Goal: Browse casually

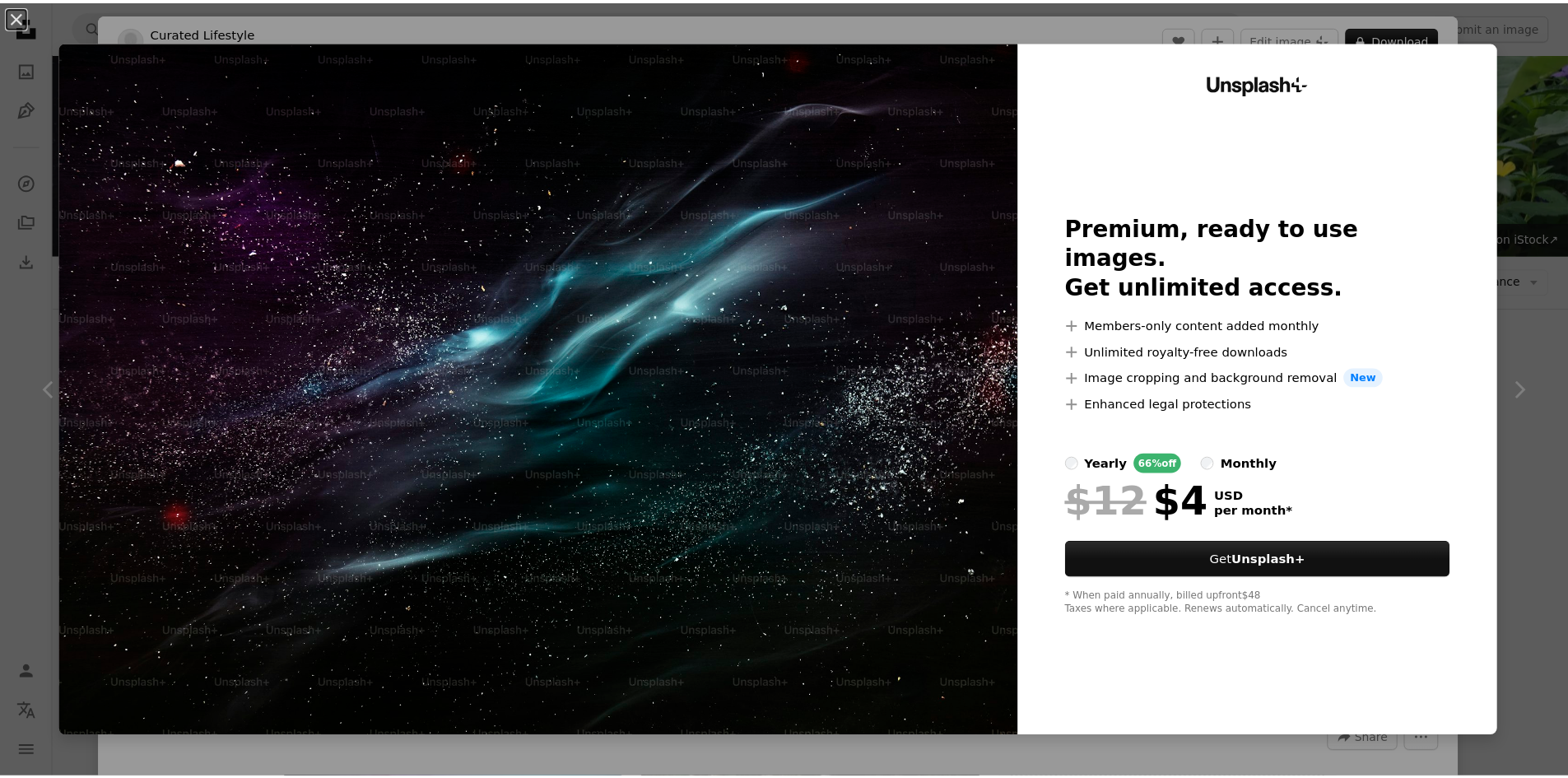
scroll to position [597, 0]
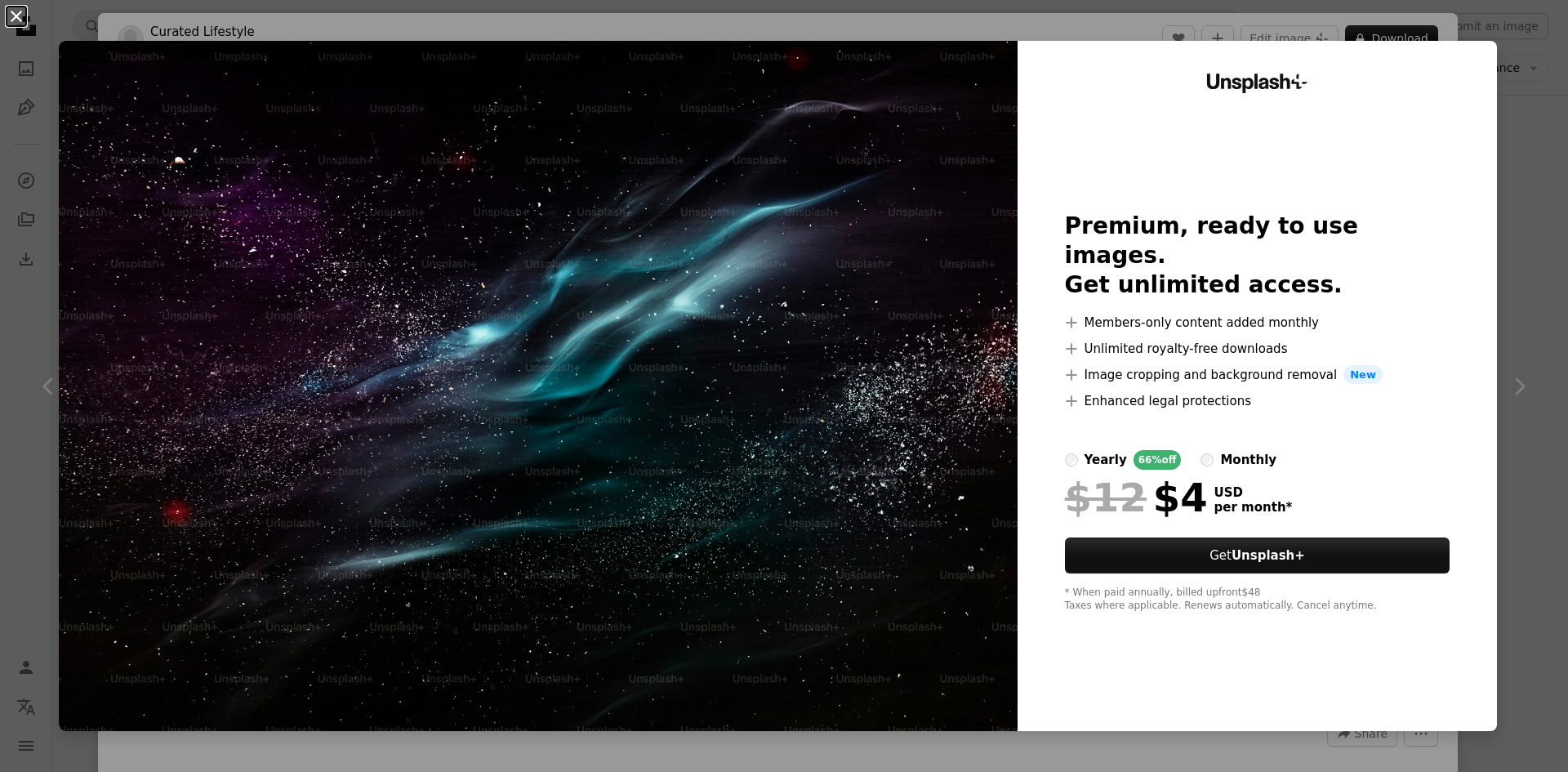
click at [13, 15] on button "An X shape" at bounding box center [16, 16] width 20 height 20
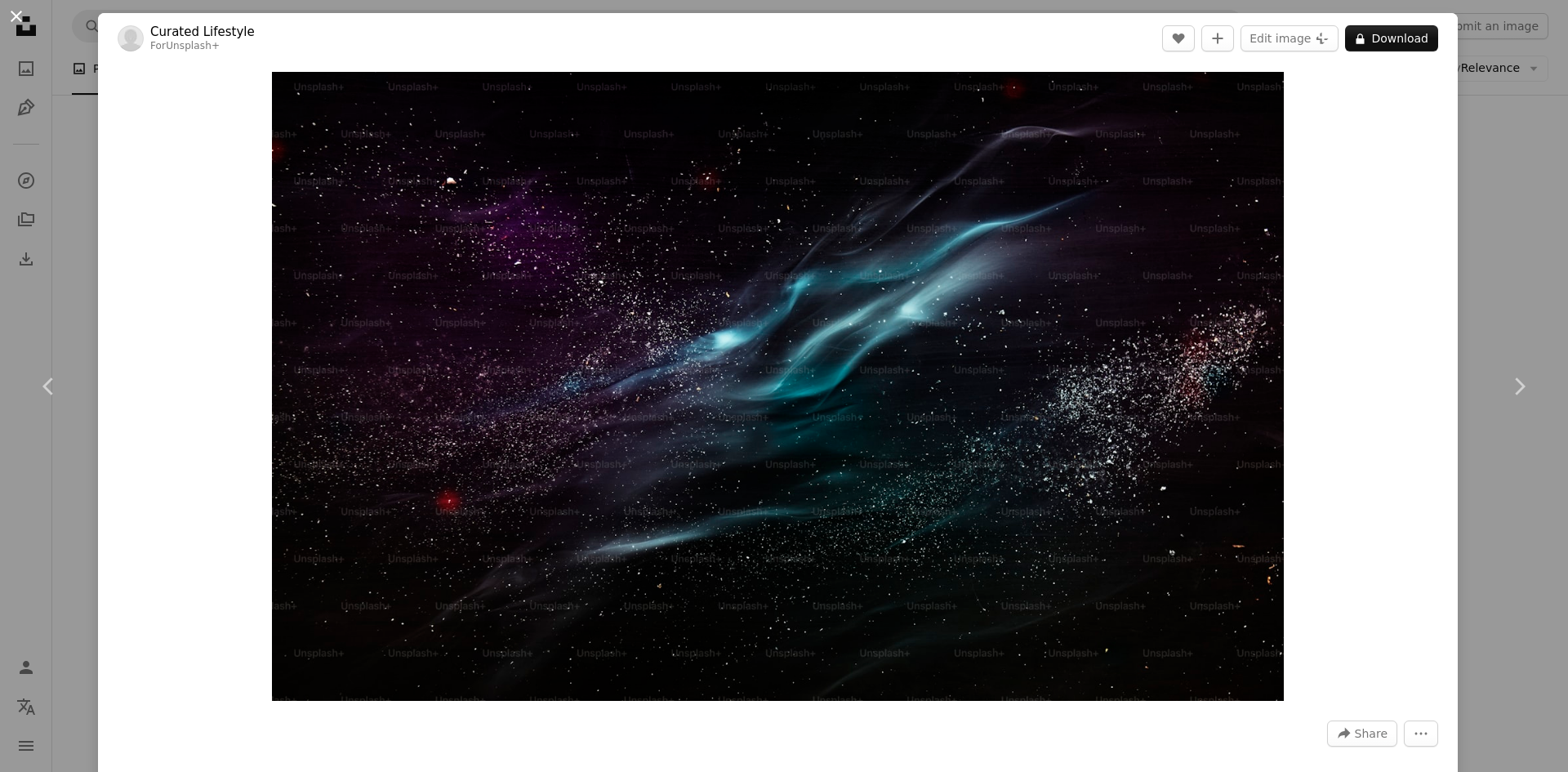
click at [15, 21] on button "An X shape" at bounding box center [16, 16] width 20 height 20
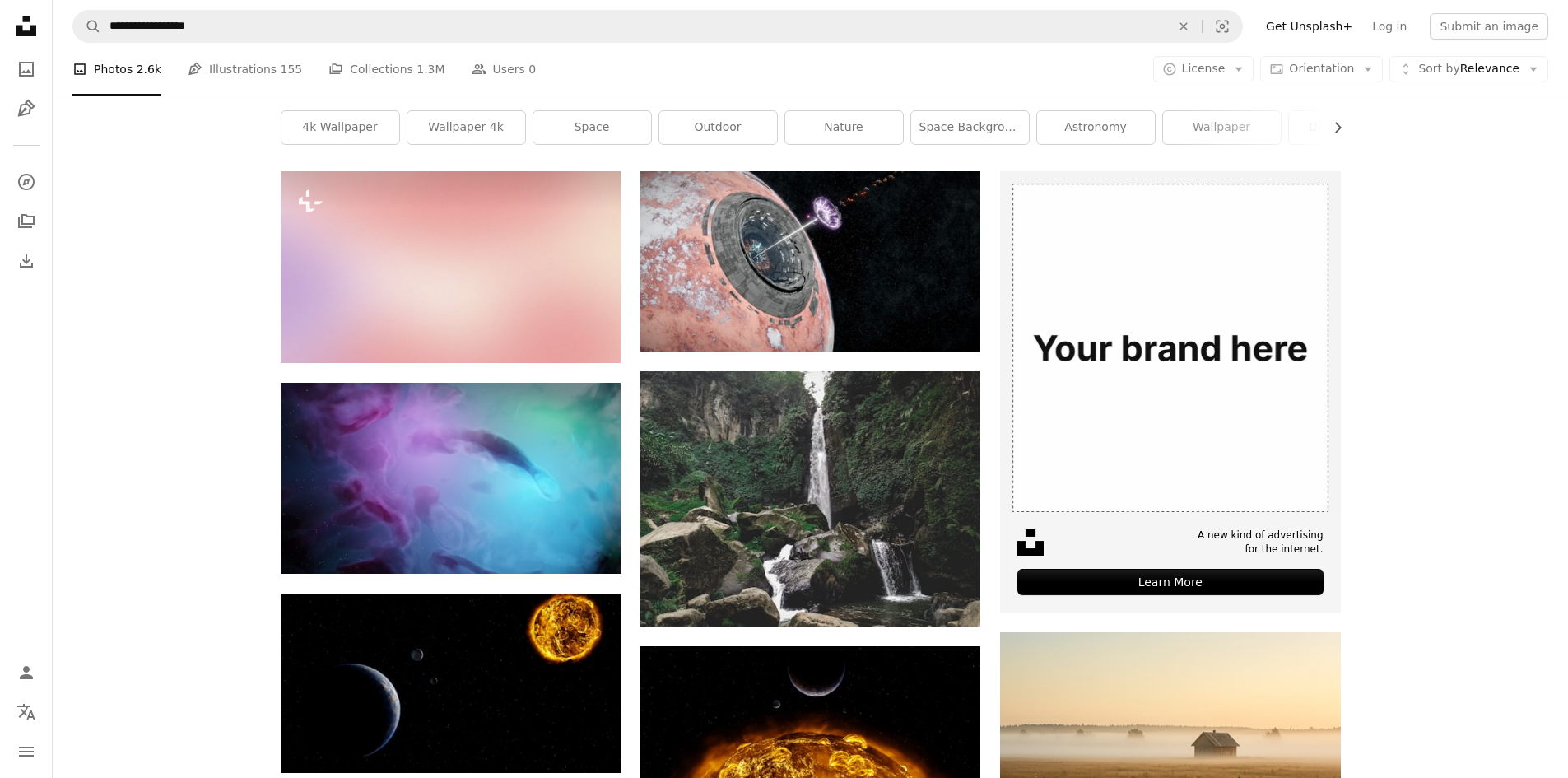
scroll to position [103, 0]
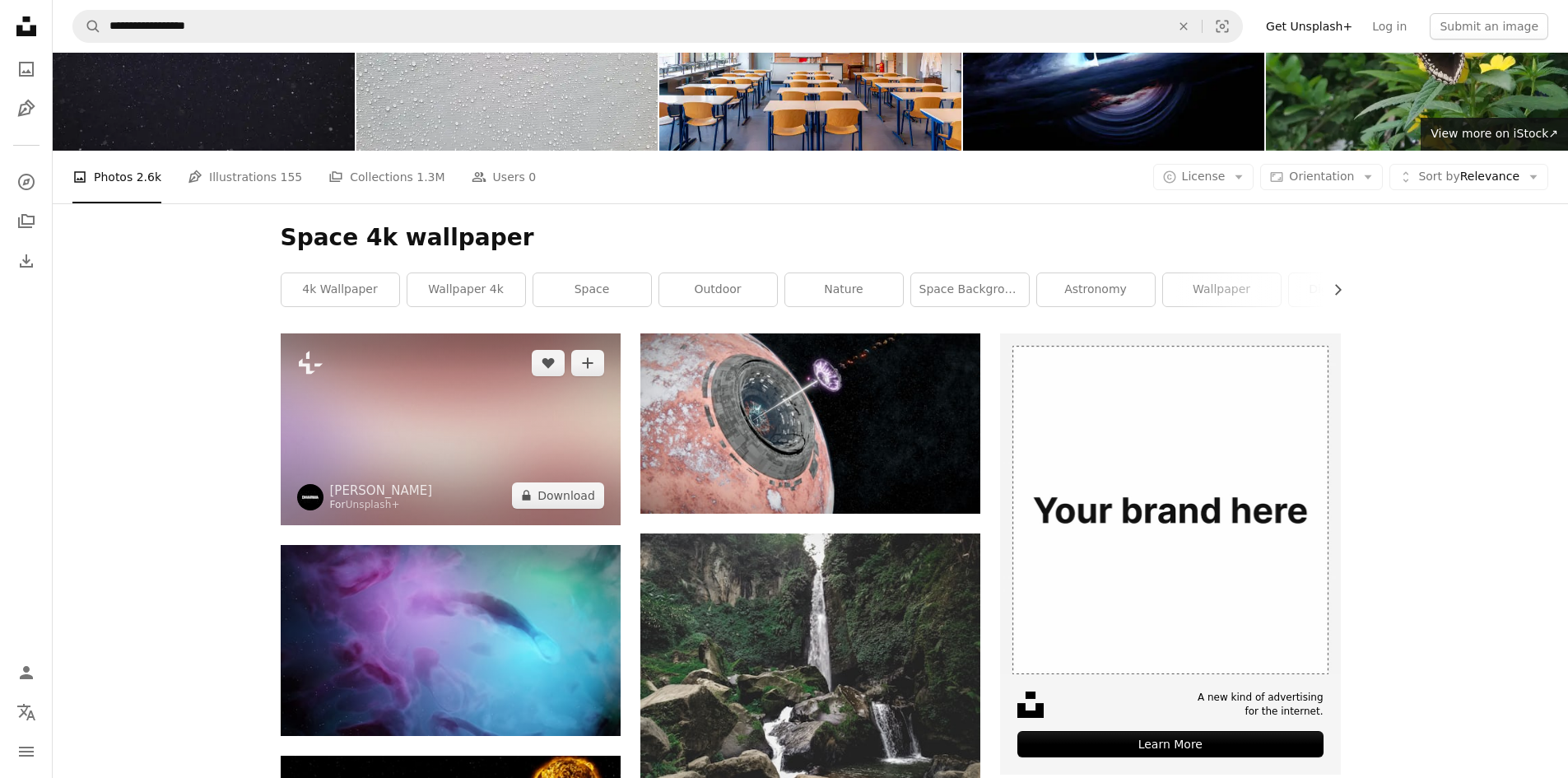
click at [537, 461] on img at bounding box center [450, 429] width 340 height 191
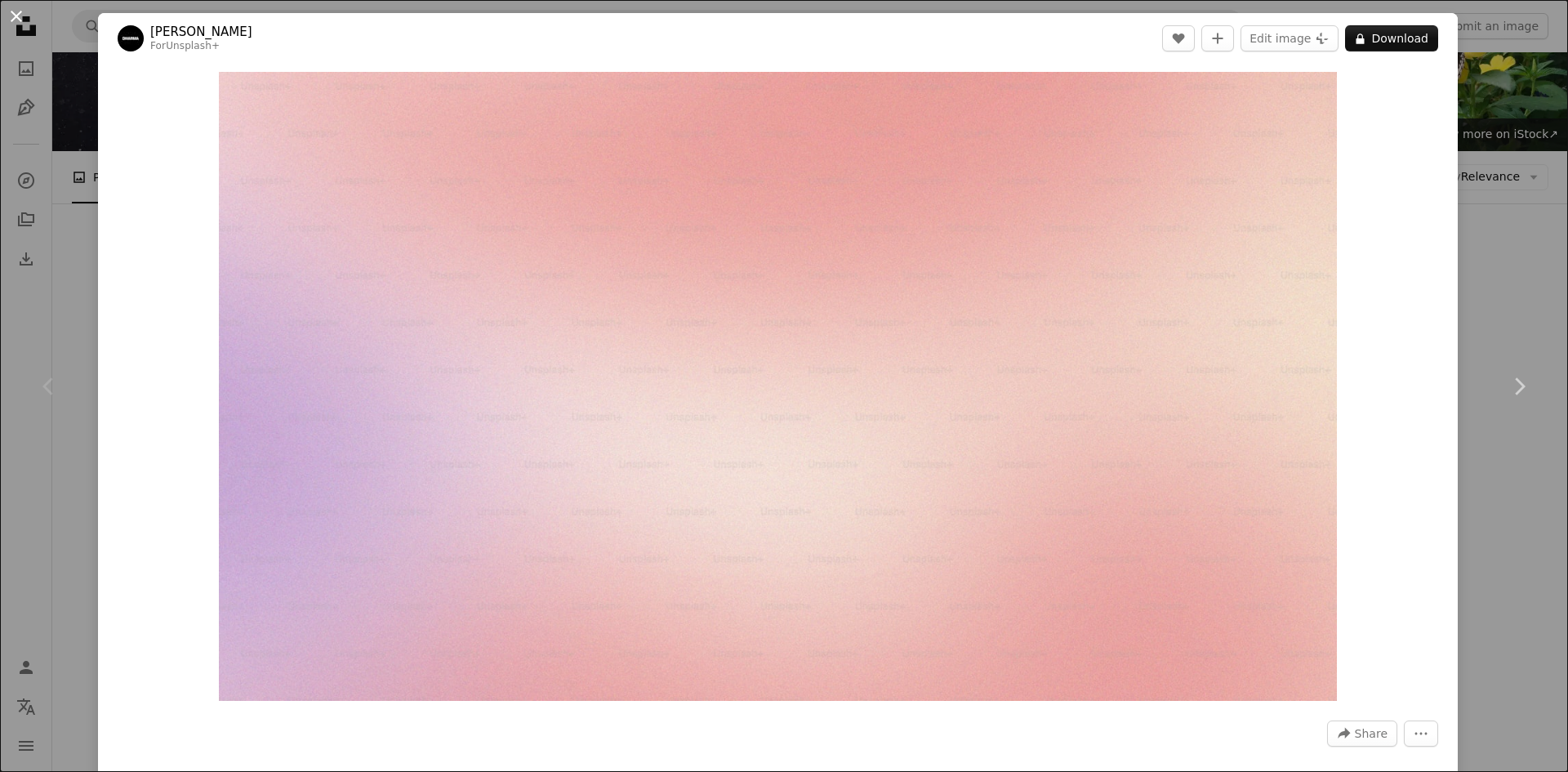
click at [15, 7] on button "An X shape" at bounding box center [16, 16] width 20 height 20
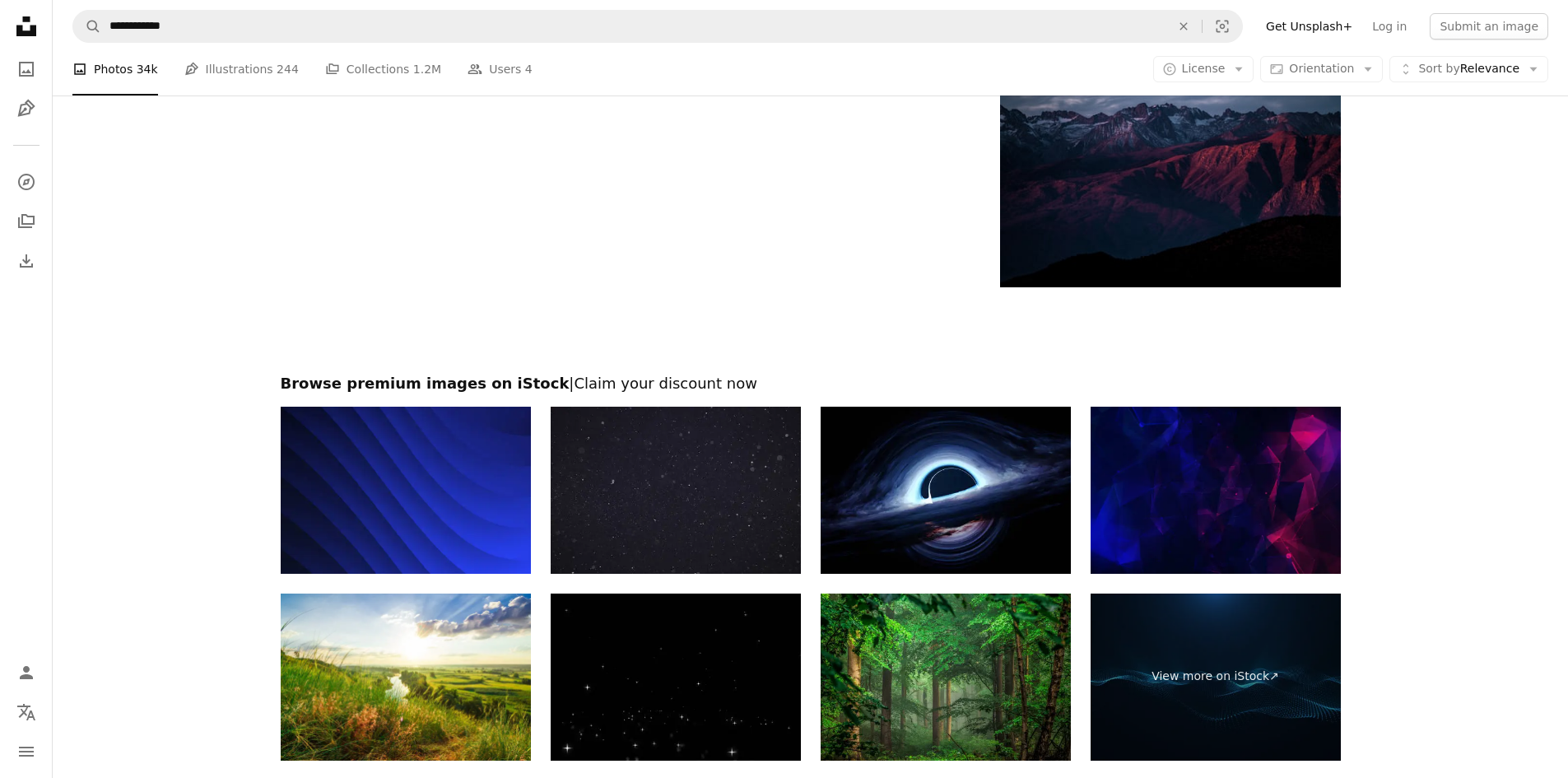
scroll to position [6118, 0]
